Goal: Complete application form

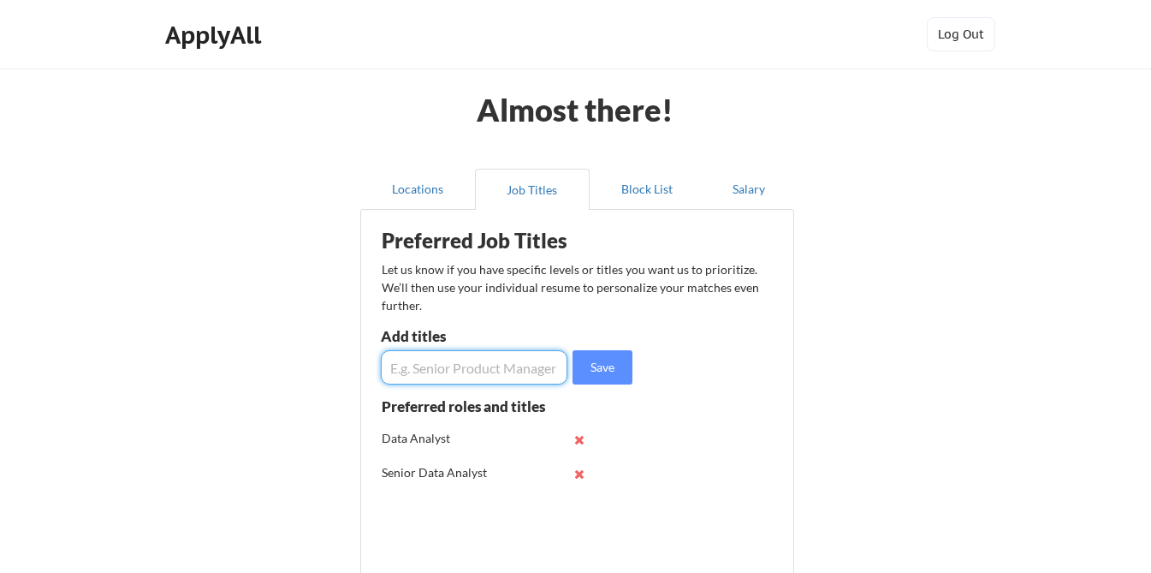
scroll to position [138, 0]
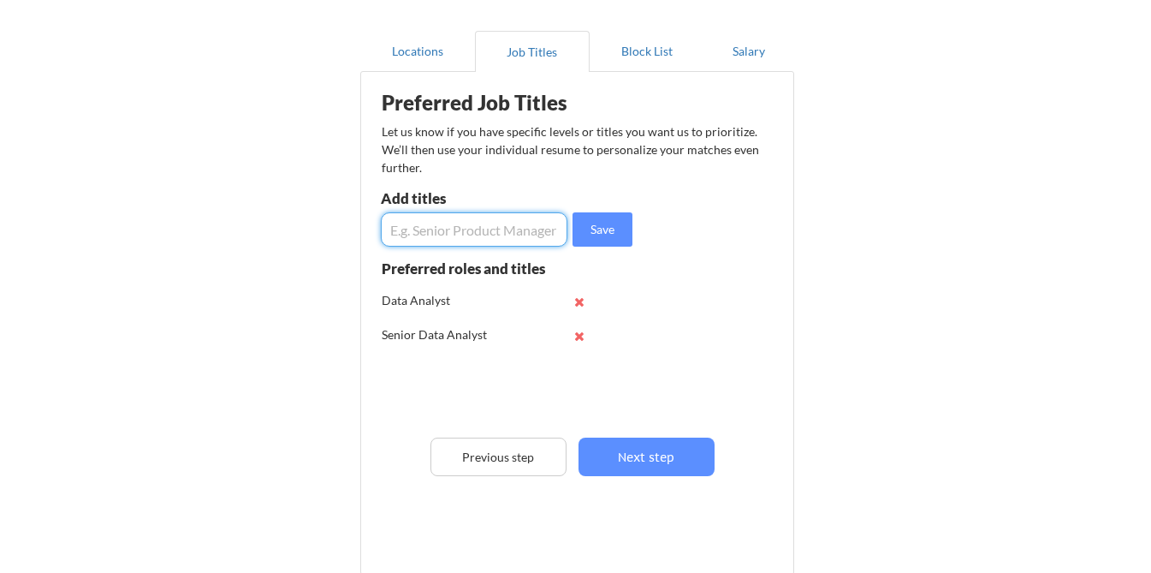
click at [435, 235] on input "input" at bounding box center [474, 229] width 187 height 34
type input "Lead Data Analyst"
click at [604, 234] on button "Save" at bounding box center [603, 229] width 60 height 34
click at [501, 234] on input "input" at bounding box center [474, 229] width 187 height 34
type input "O"
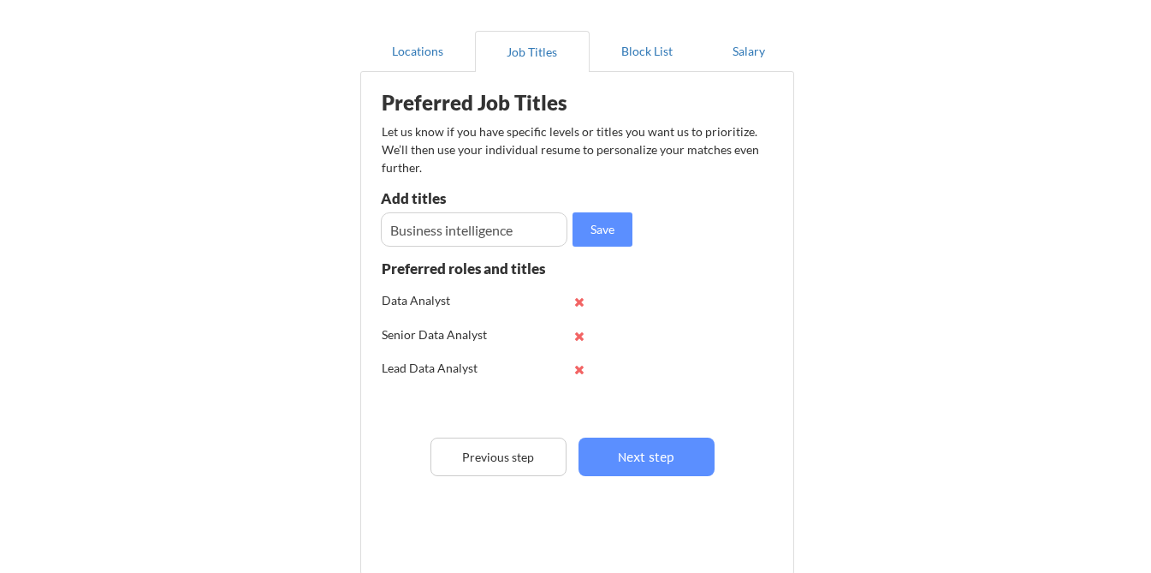
click at [940, 204] on div "Almost there! Locations Job Titles Block List Salary Preferred Job Titles Let u…" at bounding box center [575, 296] width 1151 height 869
click at [531, 231] on input "input" at bounding box center [474, 229] width 187 height 34
paste input "business intelligence"
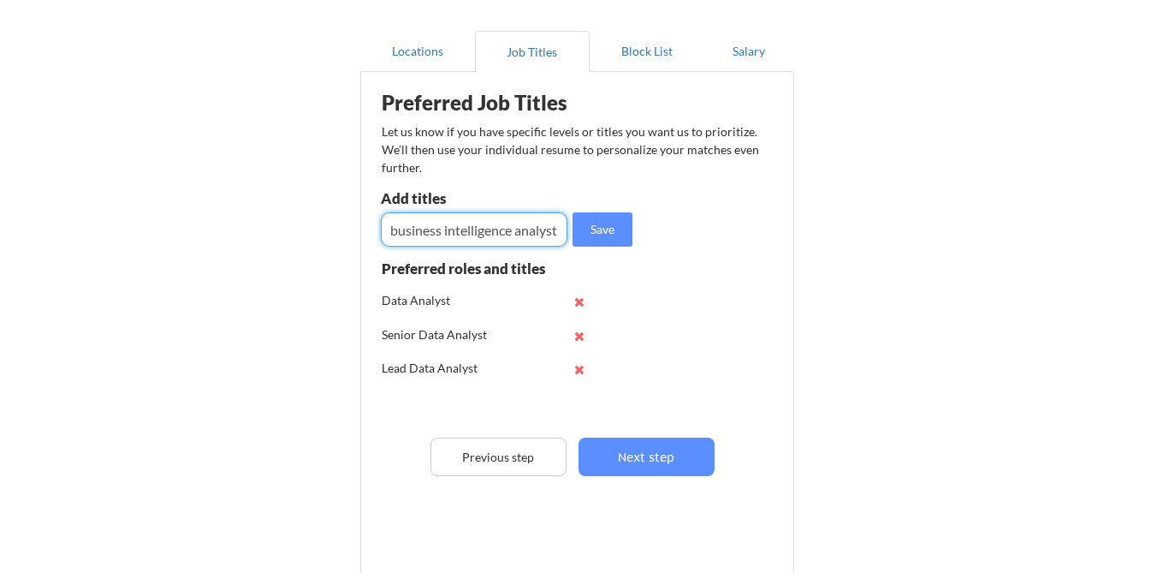
scroll to position [0, 1]
type input "business intelligence analyst"
click at [612, 227] on button "Save" at bounding box center [603, 229] width 60 height 34
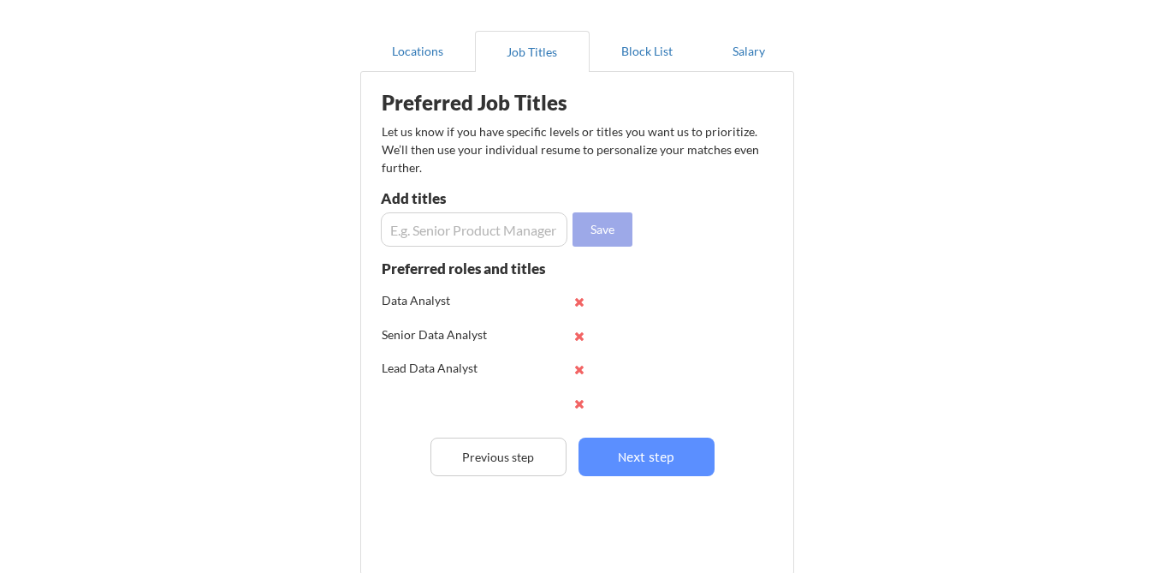
scroll to position [0, 0]
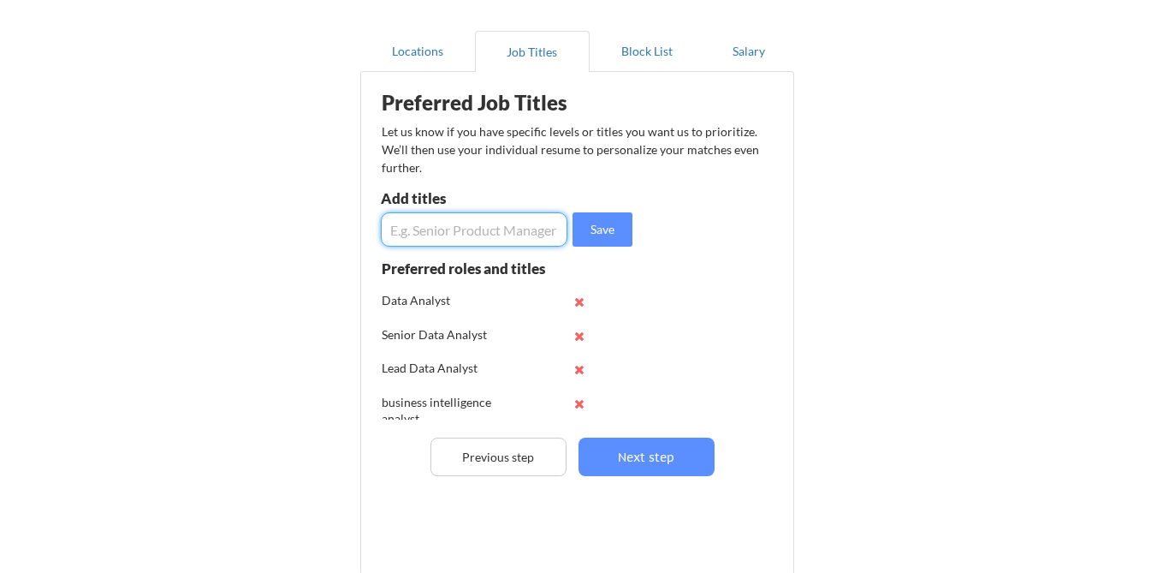
click at [522, 228] on input "input" at bounding box center [474, 229] width 187 height 34
type input "Business Analyst"
click at [595, 227] on button "Save" at bounding box center [603, 229] width 60 height 34
click at [505, 244] on input "input" at bounding box center [474, 229] width 187 height 34
type input "D"
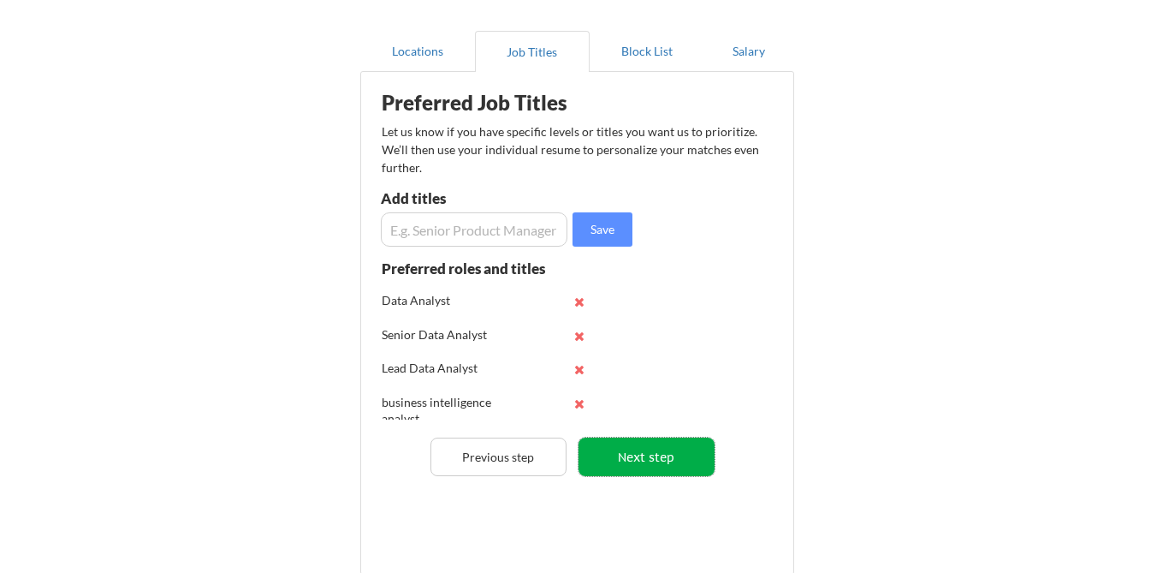
click at [674, 460] on button "Next step" at bounding box center [647, 456] width 136 height 39
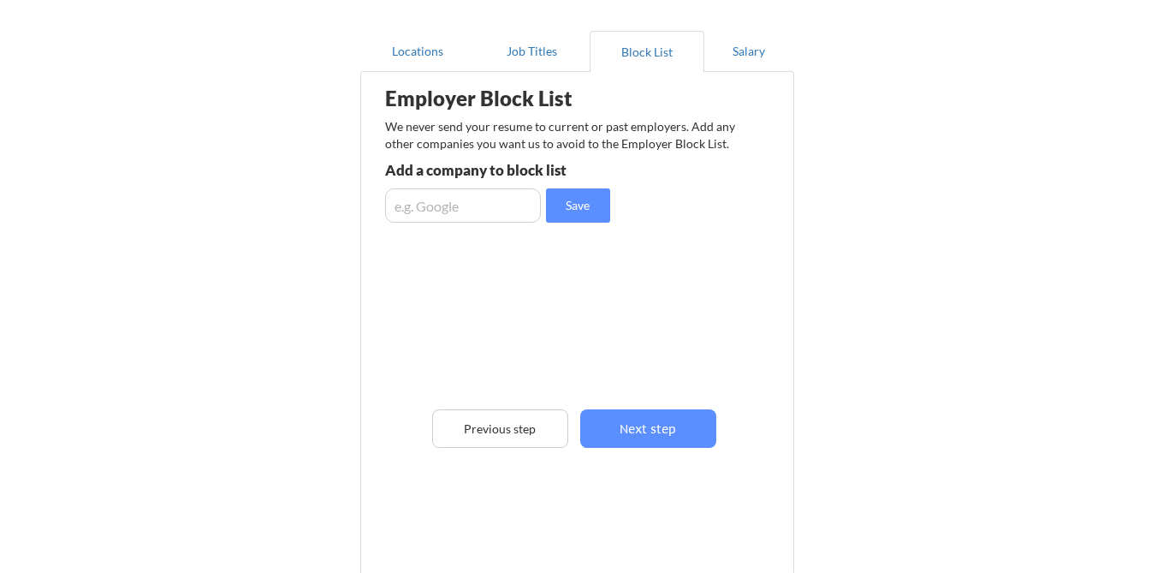
click at [491, 203] on input "input" at bounding box center [463, 205] width 156 height 34
type input "Bump"
click at [596, 188] on button "Save" at bounding box center [578, 205] width 64 height 34
click at [495, 209] on input "input" at bounding box center [463, 205] width 156 height 34
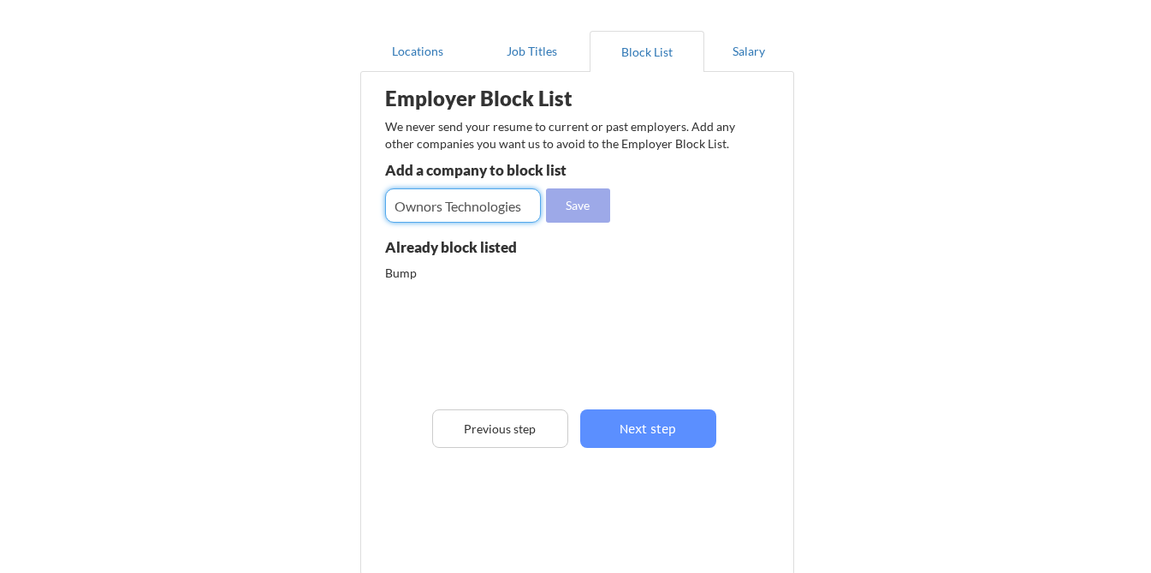
type input "Ownors Technologies"
click at [574, 210] on button "Save" at bounding box center [578, 205] width 64 height 34
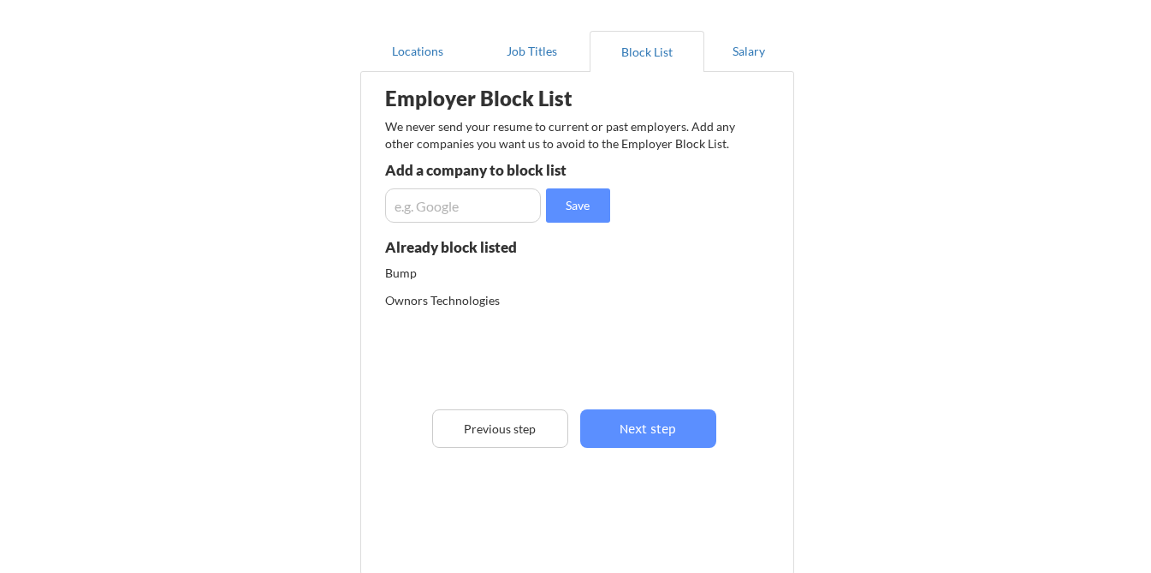
click at [487, 211] on input "input" at bounding box center [463, 205] width 156 height 34
type input "Google"
click at [561, 211] on button "Save" at bounding box center [578, 205] width 64 height 34
click at [507, 210] on input "input" at bounding box center [463, 205] width 156 height 34
type input "Meta"
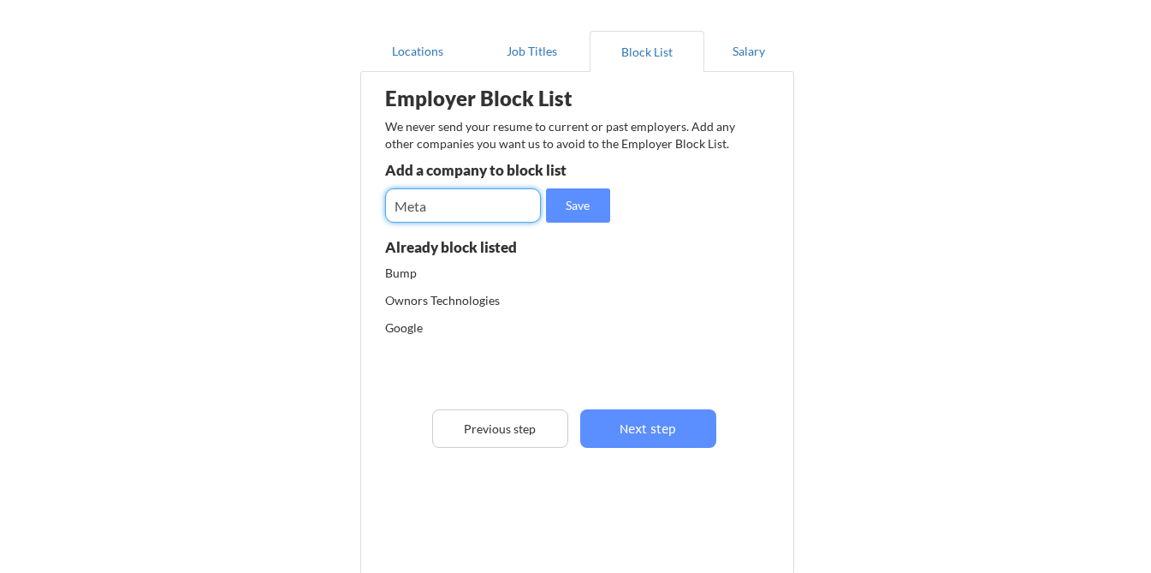
click at [608, 199] on button "Save" at bounding box center [578, 205] width 64 height 34
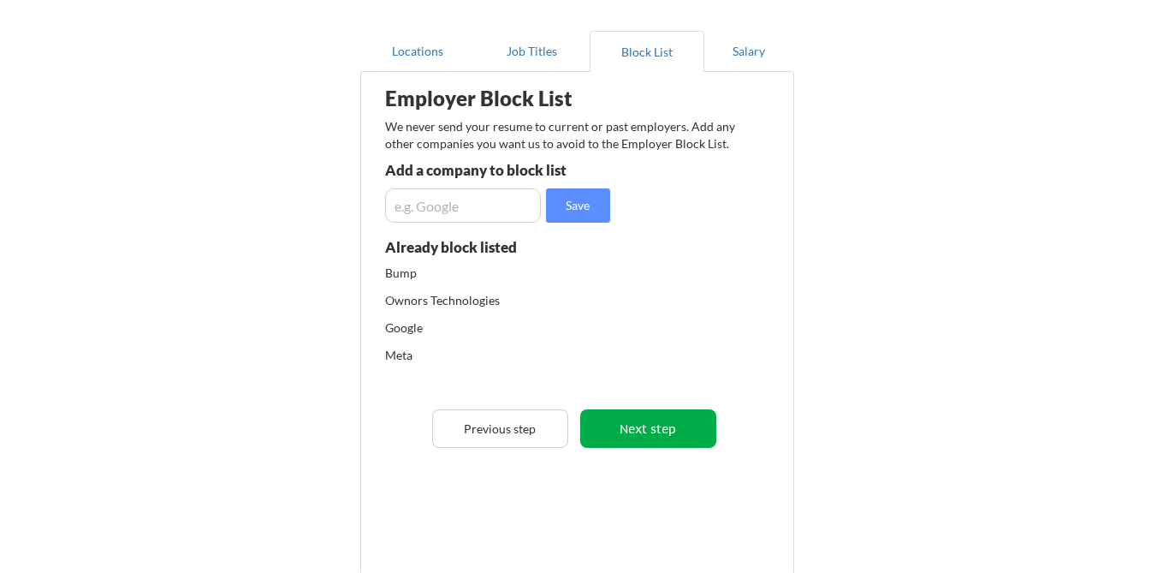
click at [629, 431] on button "Next step" at bounding box center [648, 428] width 136 height 39
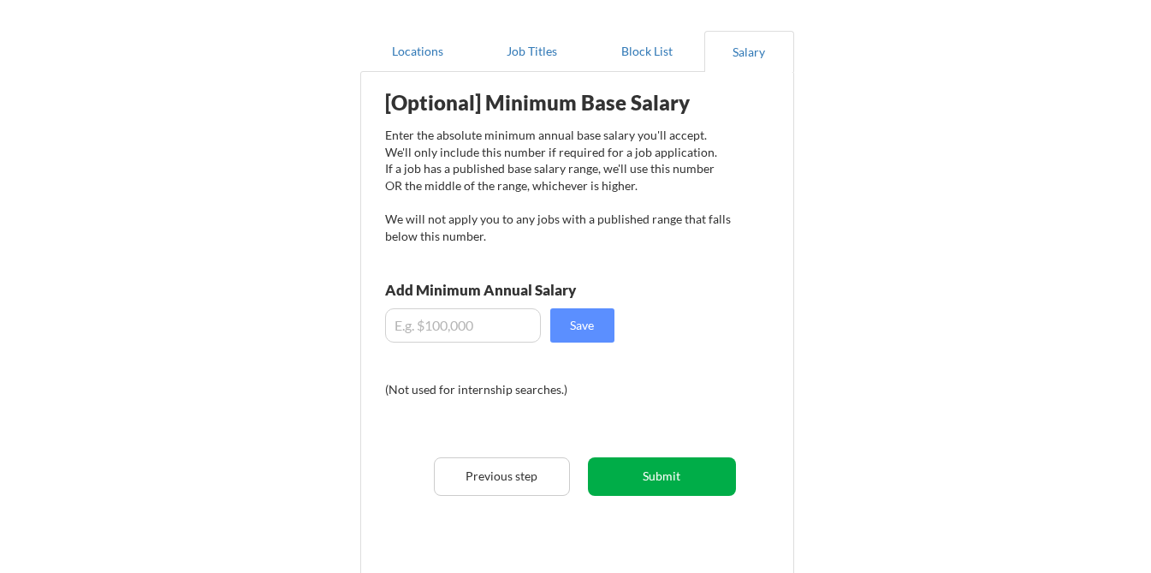
click at [637, 478] on button "Submit" at bounding box center [662, 476] width 148 height 39
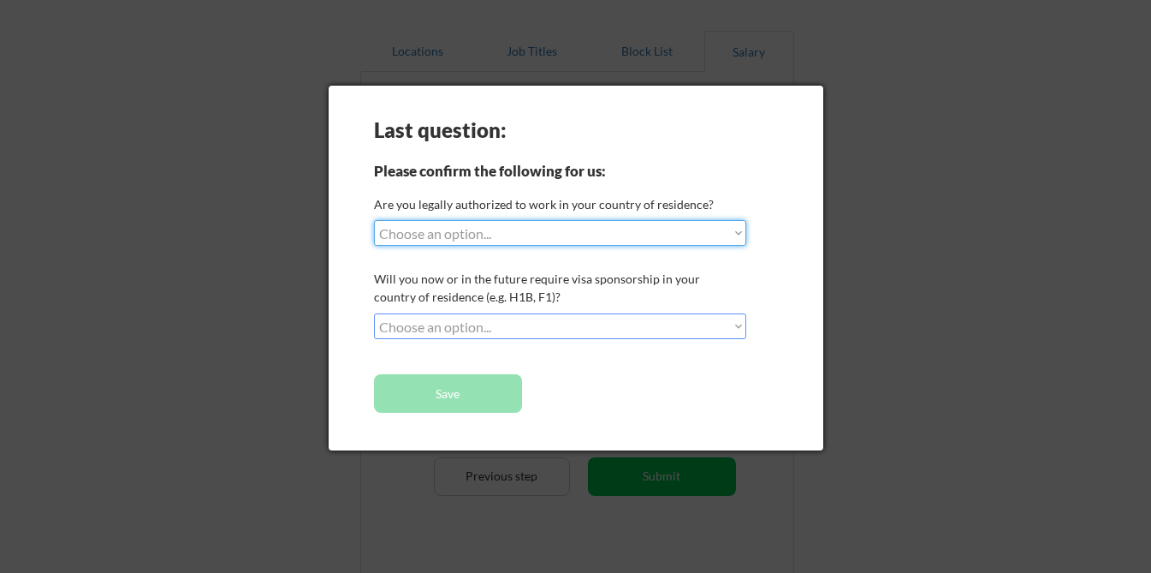
click at [519, 229] on select "Choose an option... Yes, I am a [DEMOGRAPHIC_DATA] Citizen Yes, I am a [DEMOGRA…" at bounding box center [560, 233] width 372 height 26
select select ""yes__i_am_a_[DEMOGRAPHIC_DATA]""
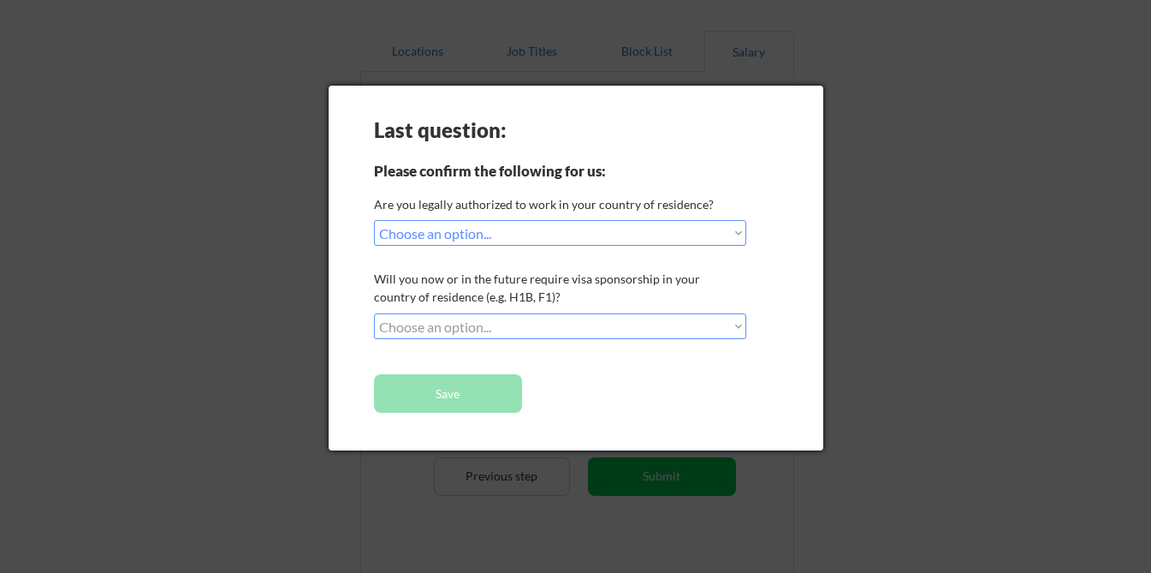
click at [474, 322] on select "Choose an option... No, I will not need sponsorship Yes, I will need sponsorship" at bounding box center [560, 326] width 372 height 26
select select ""no__i_will_not_need_sponsorship""
click at [436, 386] on button "Save" at bounding box center [448, 393] width 148 height 39
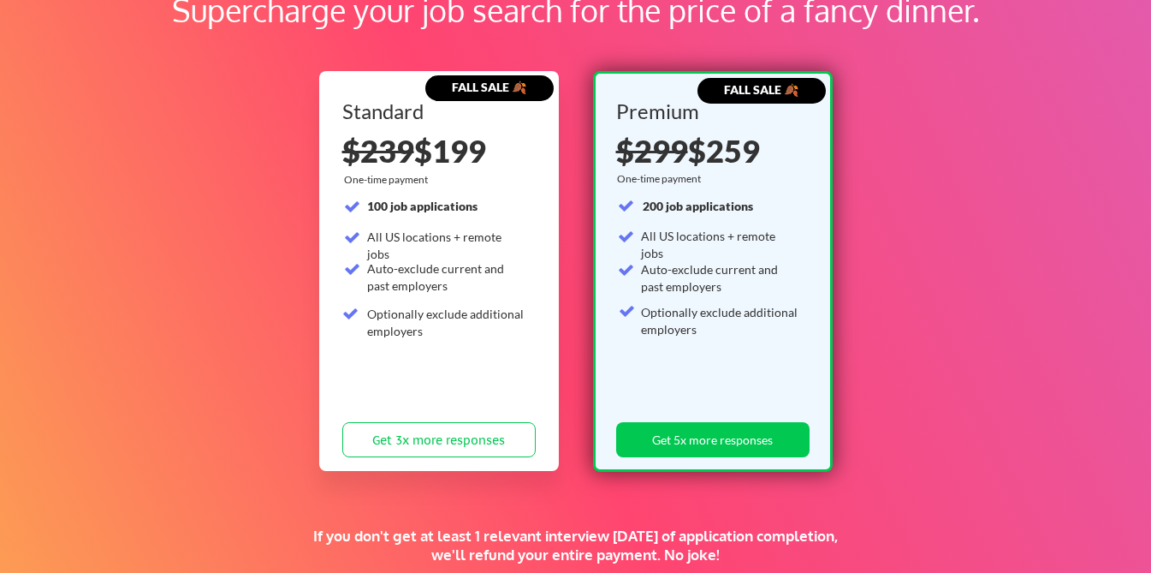
scroll to position [119, 0]
